Goal: Task Accomplishment & Management: Manage account settings

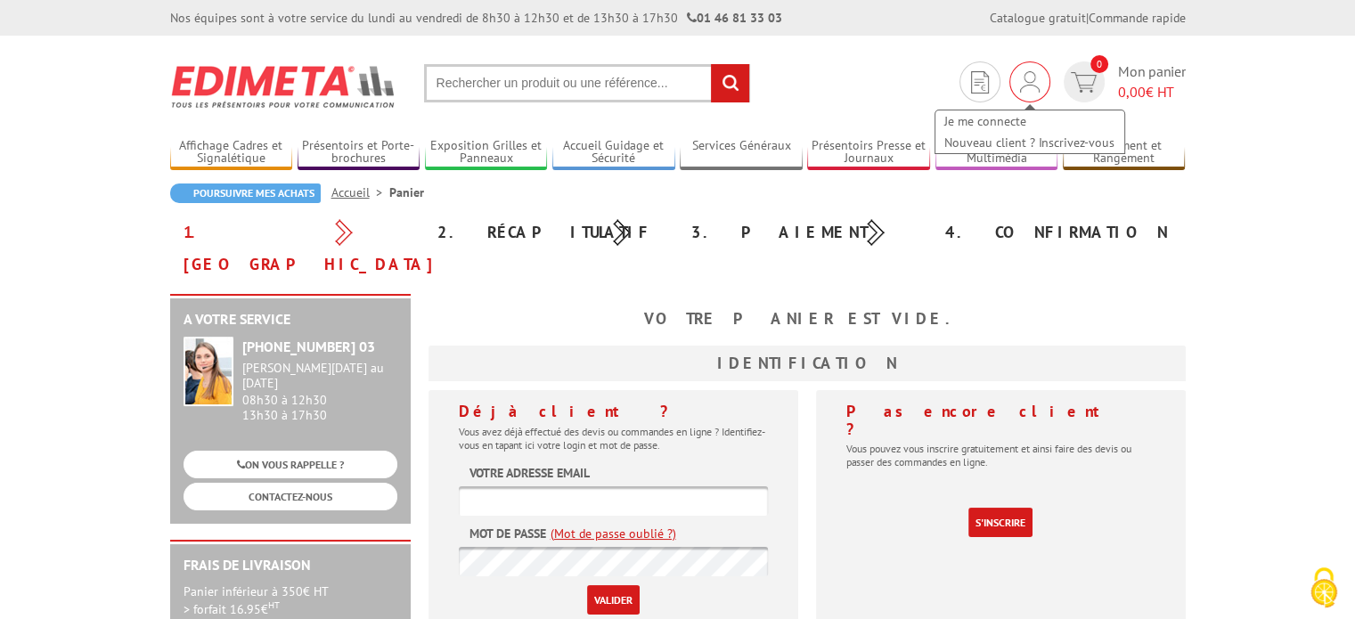
type input "[EMAIL_ADDRESS][DOMAIN_NAME]"
click at [1026, 81] on img at bounding box center [1030, 81] width 20 height 21
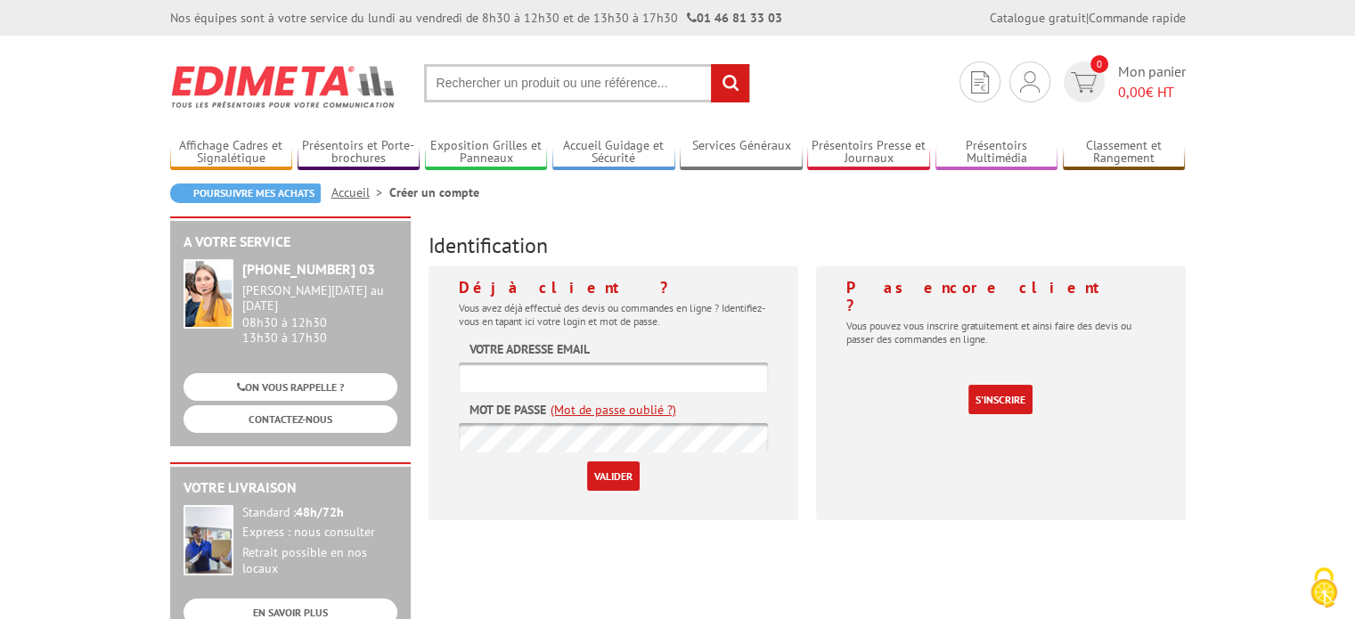
type input "[EMAIL_ADDRESS][DOMAIN_NAME]"
click at [605, 478] on input "Valider" at bounding box center [613, 475] width 53 height 29
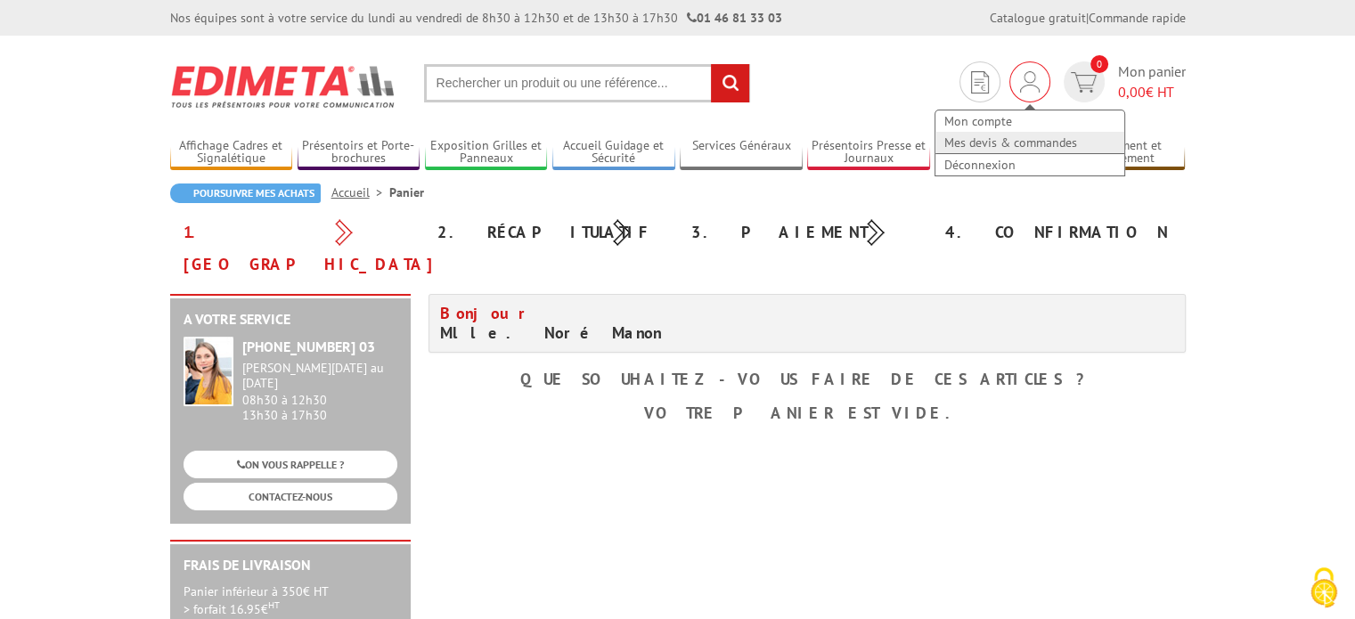
click at [976, 135] on link "Mes devis & commandes" at bounding box center [1029, 142] width 189 height 21
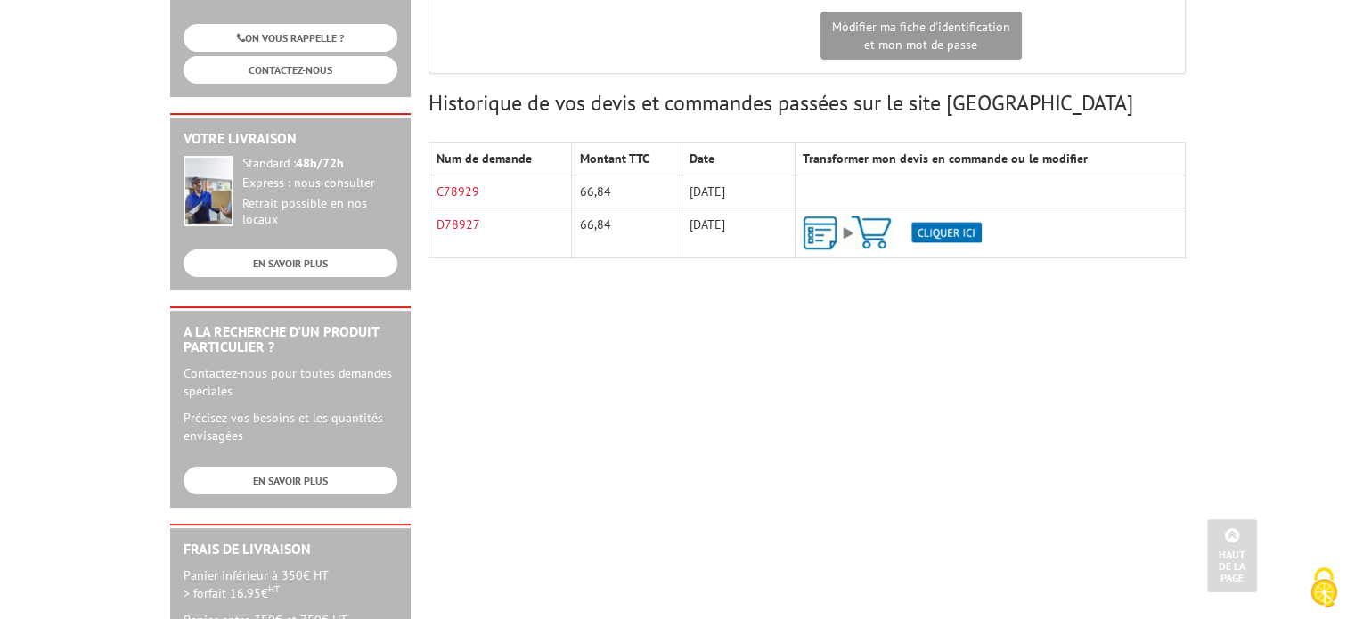
scroll to position [347, 0]
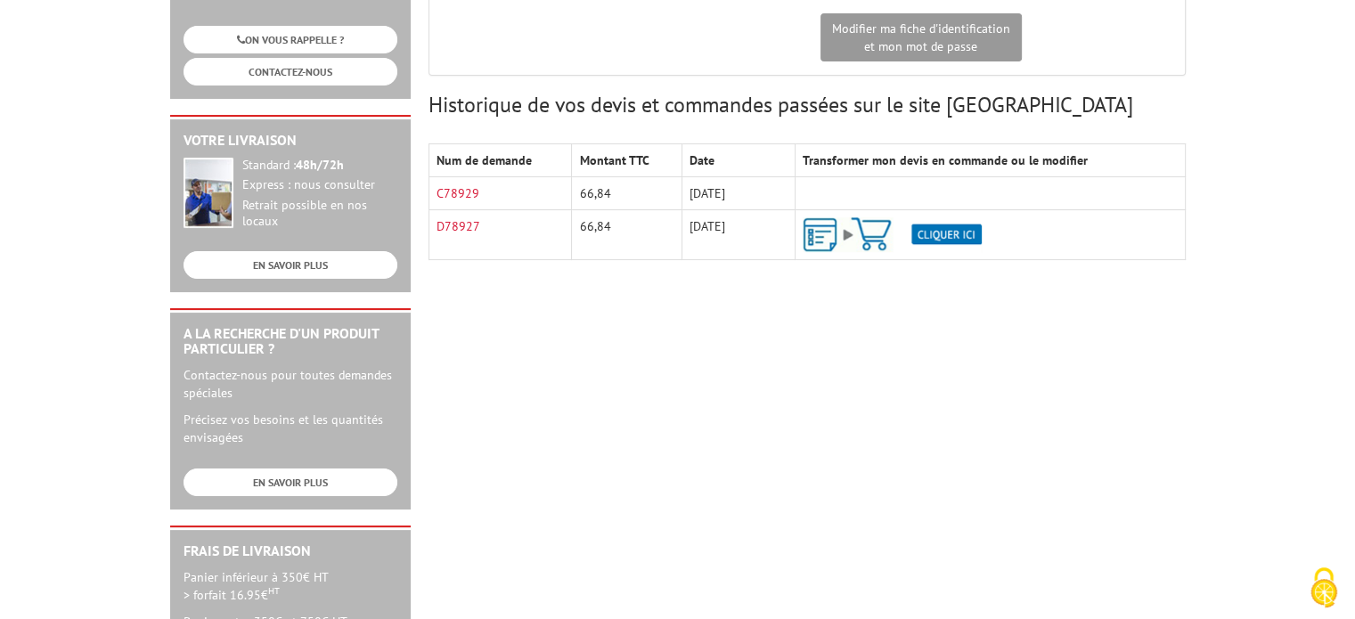
click at [940, 230] on img at bounding box center [892, 234] width 179 height 35
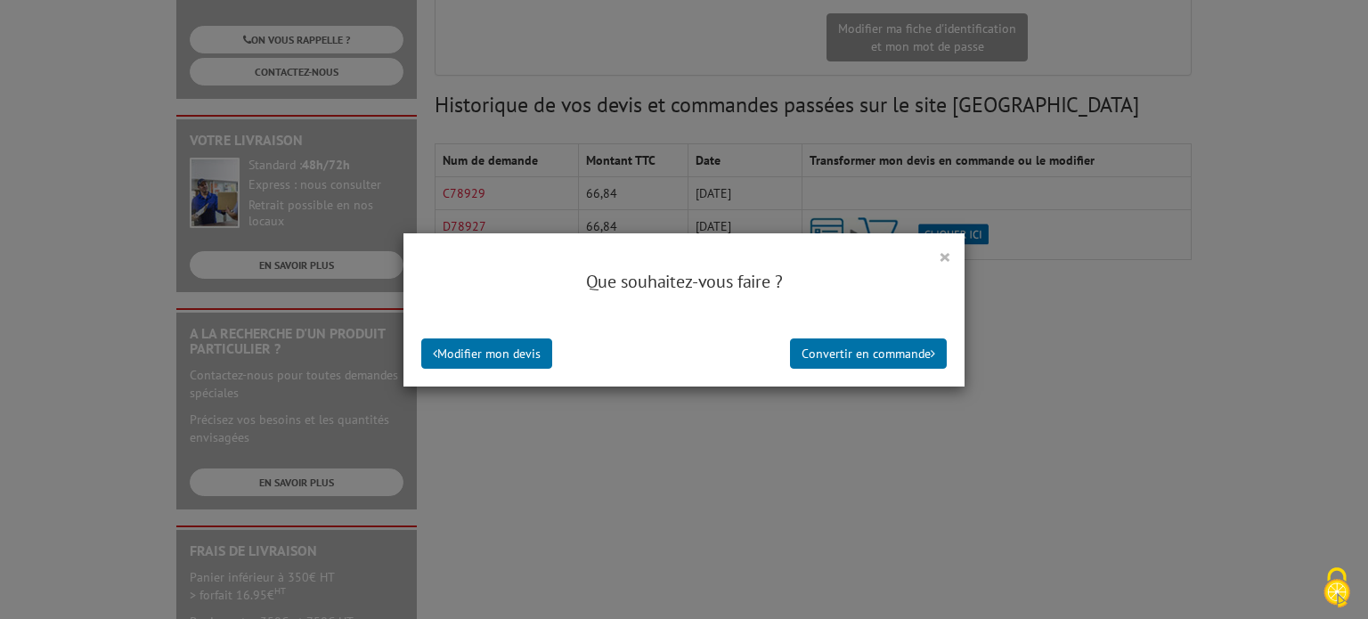
click at [939, 253] on button "×" at bounding box center [945, 256] width 12 height 23
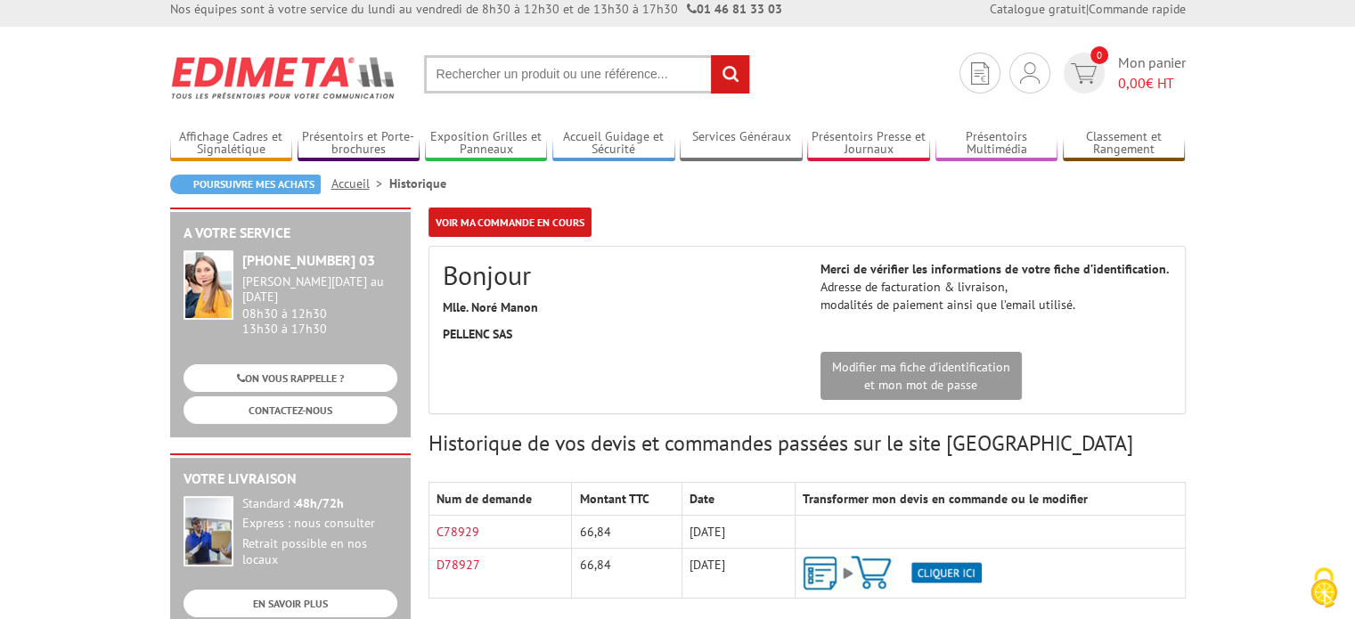
scroll to position [0, 0]
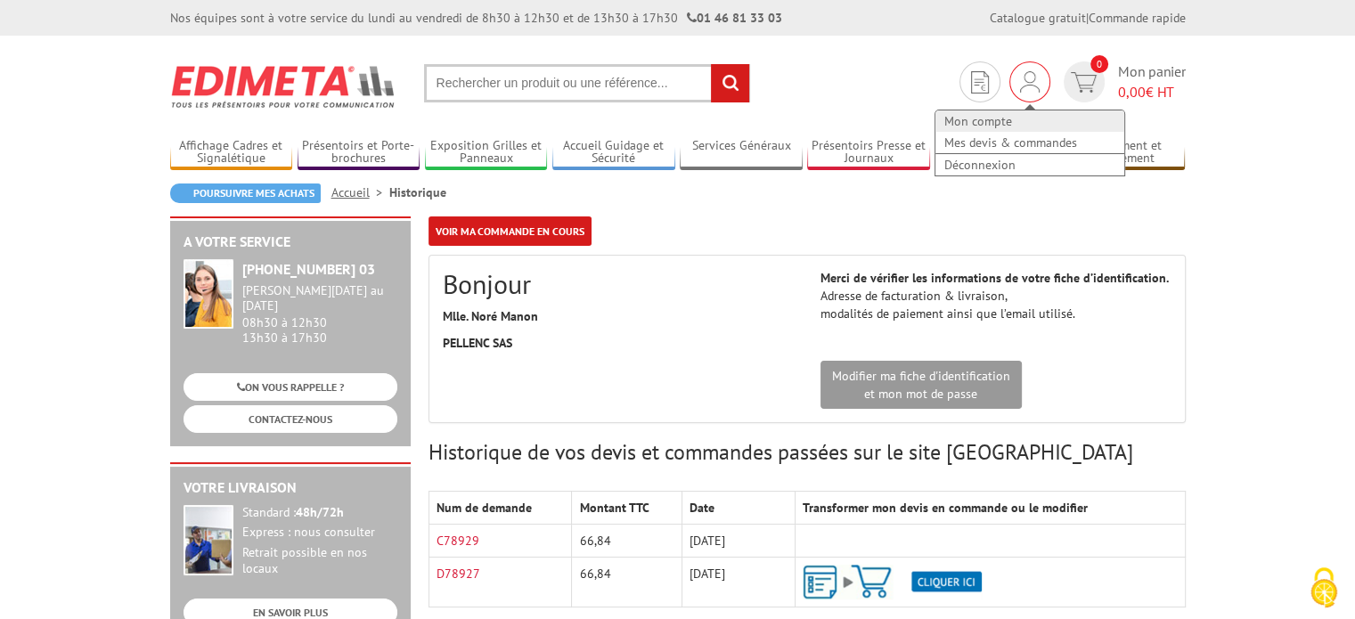
click at [998, 118] on link "Mon compte" at bounding box center [1029, 120] width 189 height 21
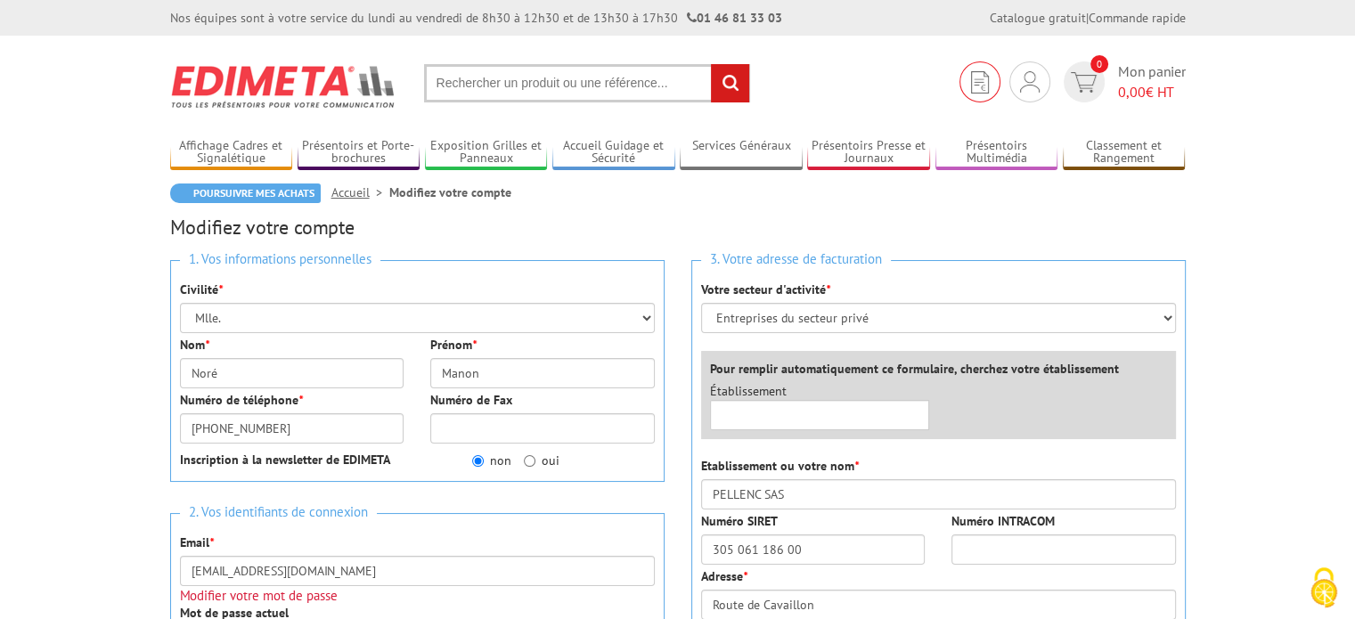
click at [984, 78] on img at bounding box center [980, 82] width 18 height 22
